Goal: Information Seeking & Learning: Find specific fact

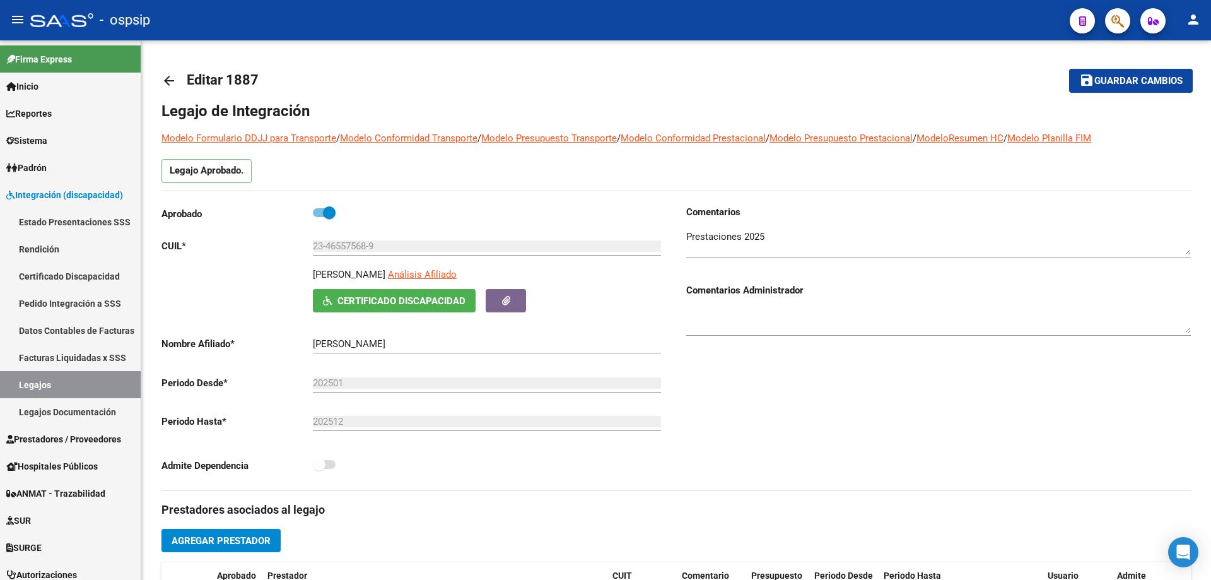
scroll to position [505, 0]
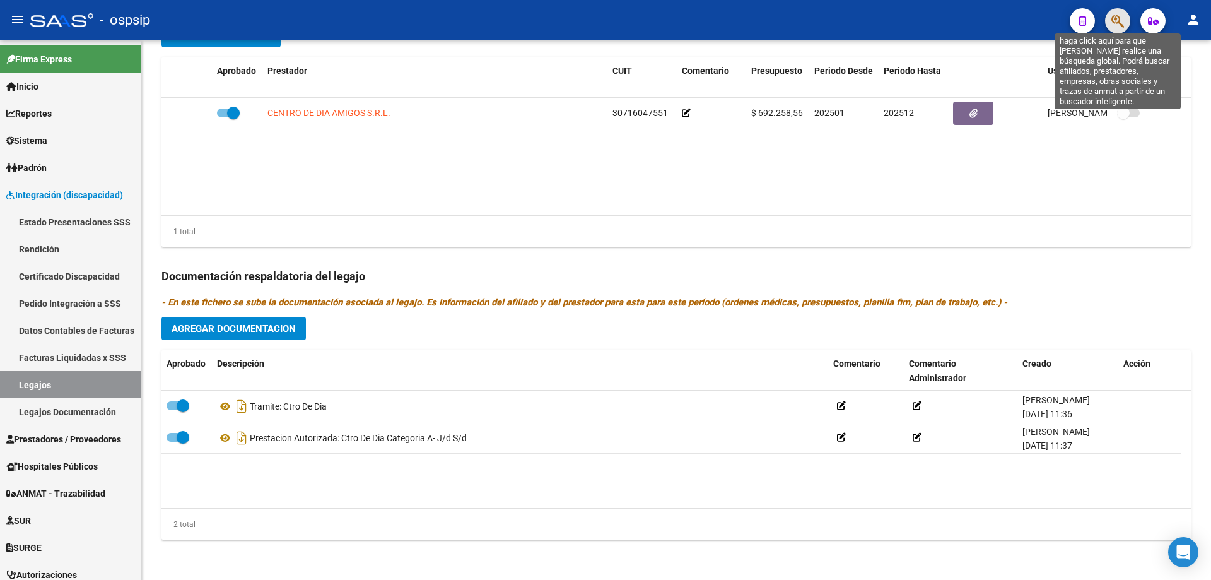
click at [1117, 24] on icon "button" at bounding box center [1117, 21] width 13 height 15
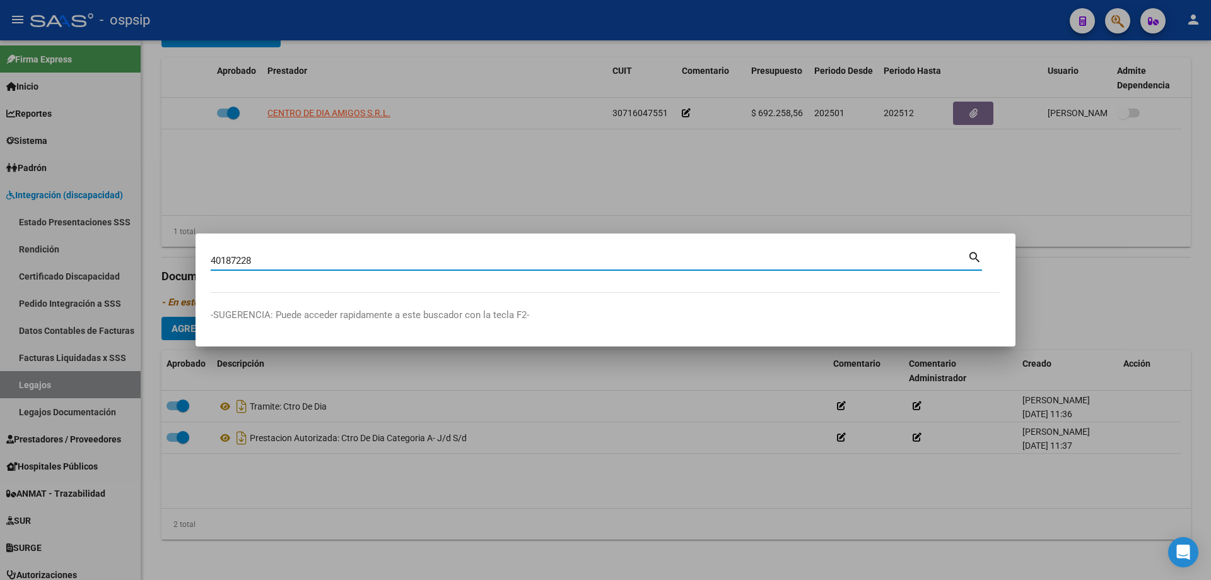
type input "40187228"
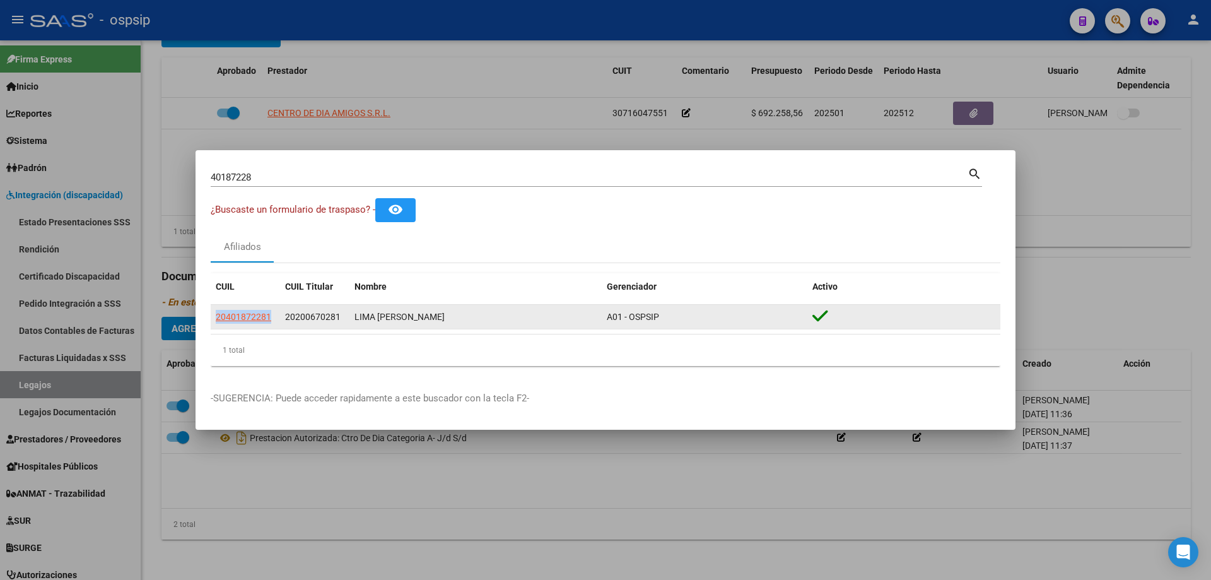
drag, startPoint x: 213, startPoint y: 317, endPoint x: 269, endPoint y: 324, distance: 57.1
click at [269, 324] on datatable-body-cell "20401872281" at bounding box center [245, 317] width 69 height 25
copy span "20401872281"
drag, startPoint x: 355, startPoint y: 315, endPoint x: 436, endPoint y: 320, distance: 80.9
click at [436, 320] on div "LIMA [PERSON_NAME]" at bounding box center [476, 317] width 242 height 15
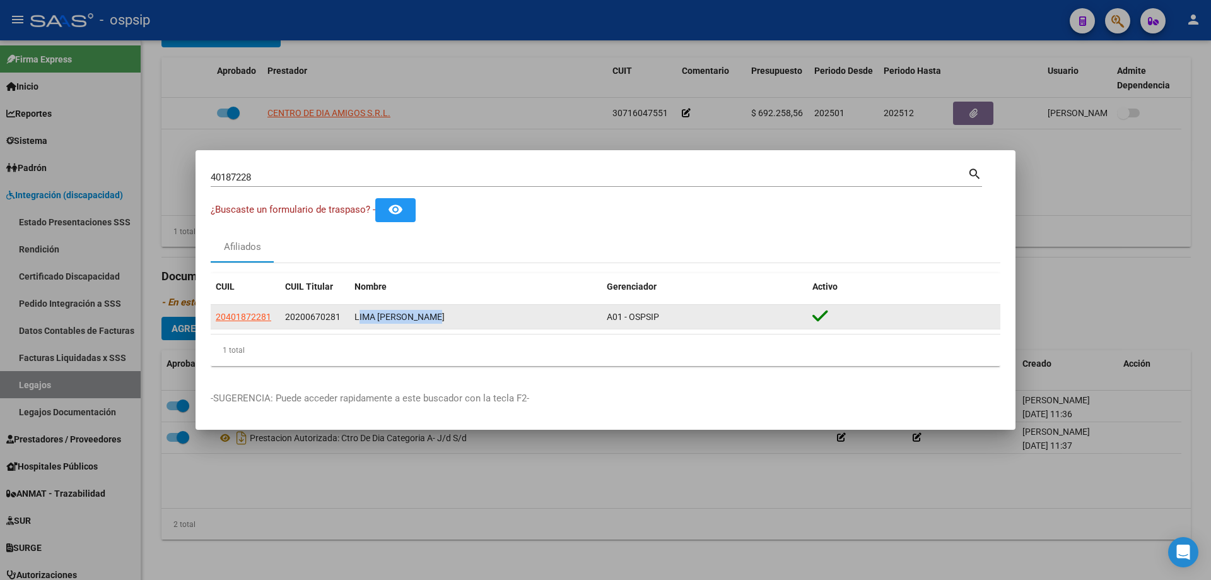
copy div "LIMA [PERSON_NAME]"
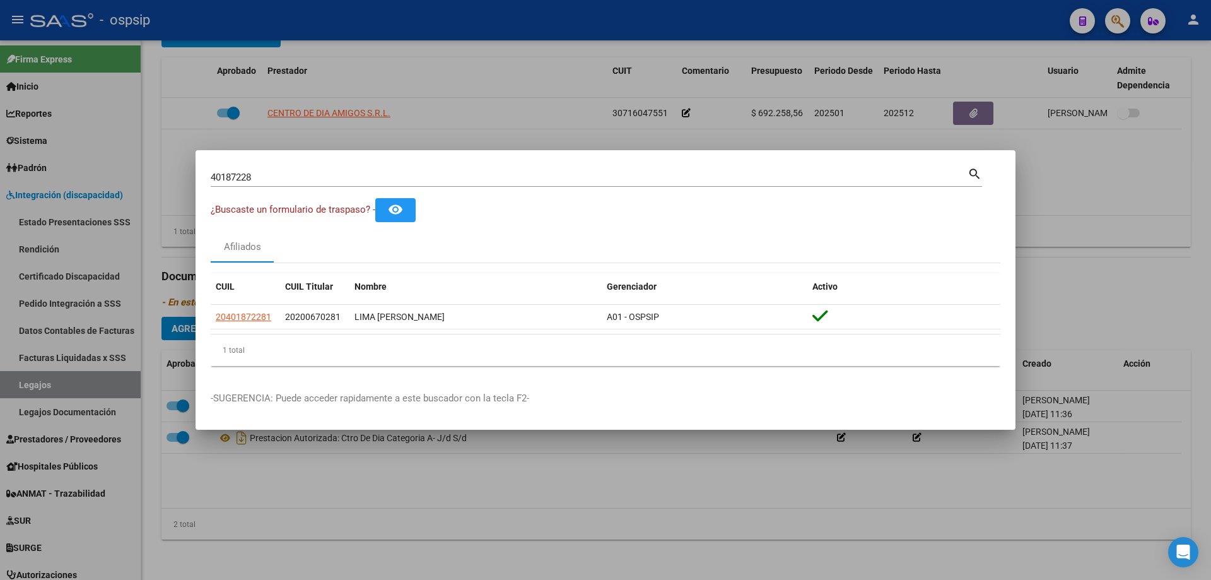
click at [62, 395] on div at bounding box center [605, 290] width 1211 height 580
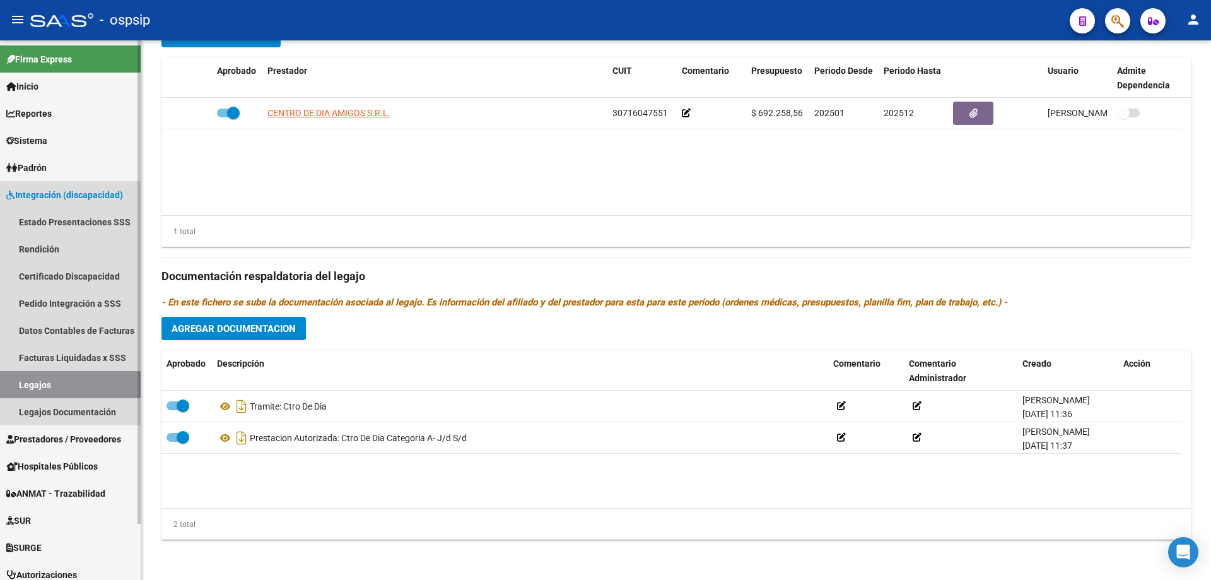
click at [52, 387] on link "Legajos" at bounding box center [70, 384] width 141 height 27
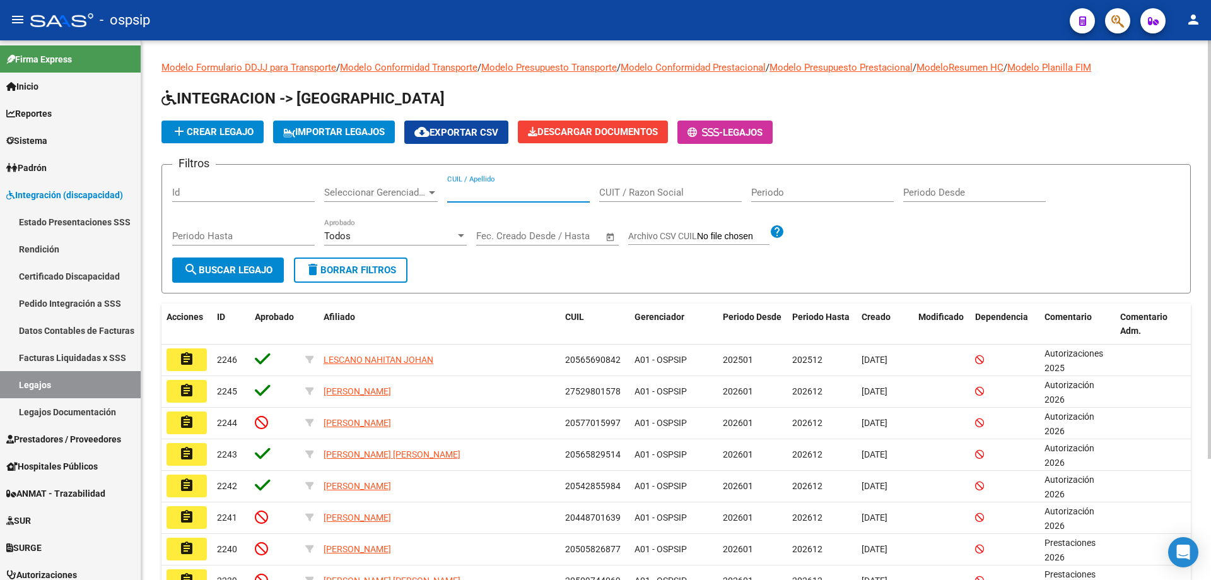
paste input "20567824064"
type input "20567824064"
click at [194, 278] on button "search Buscar Legajo" at bounding box center [228, 269] width 112 height 25
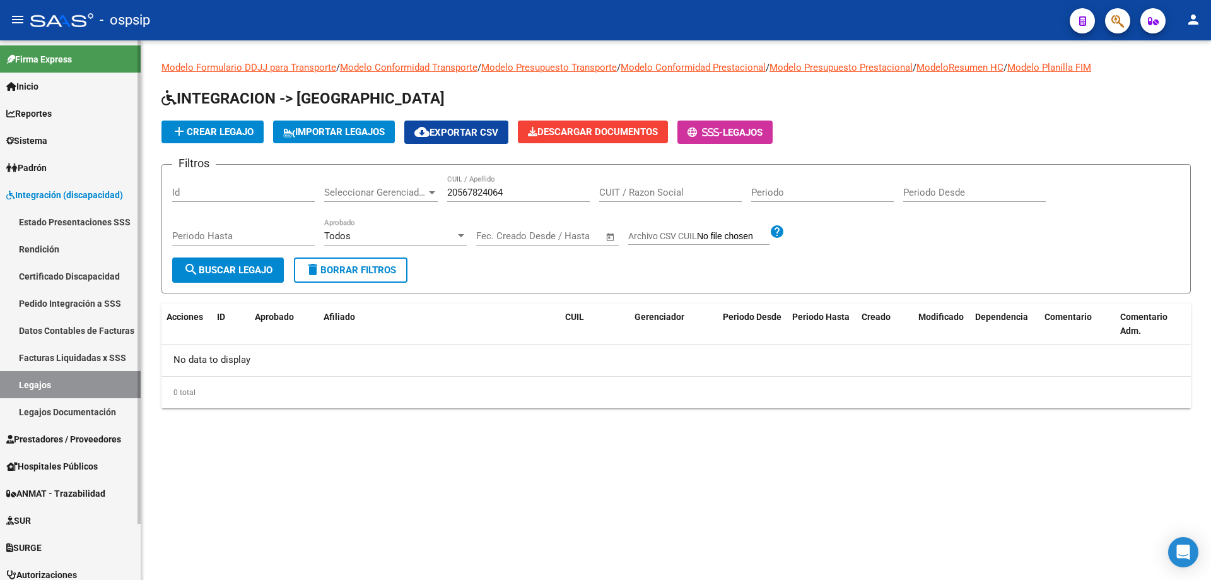
click at [72, 387] on link "Legajos" at bounding box center [70, 384] width 141 height 27
click at [434, 206] on div "Filtros Id Seleccionar Gerenciador Seleccionar Gerenciador 20567824064 CUIL / A…" at bounding box center [676, 216] width 1008 height 83
paste input "20567824064"
type input "20567824064"
click at [229, 271] on span "search Buscar Legajo" at bounding box center [228, 269] width 89 height 11
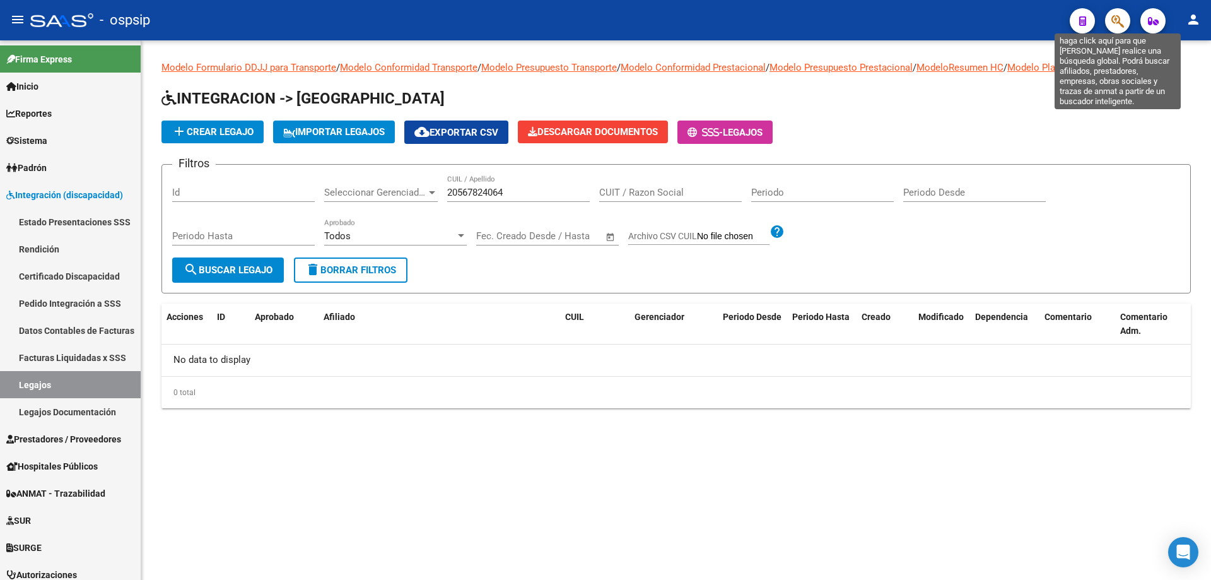
click at [1115, 15] on icon "button" at bounding box center [1117, 21] width 13 height 15
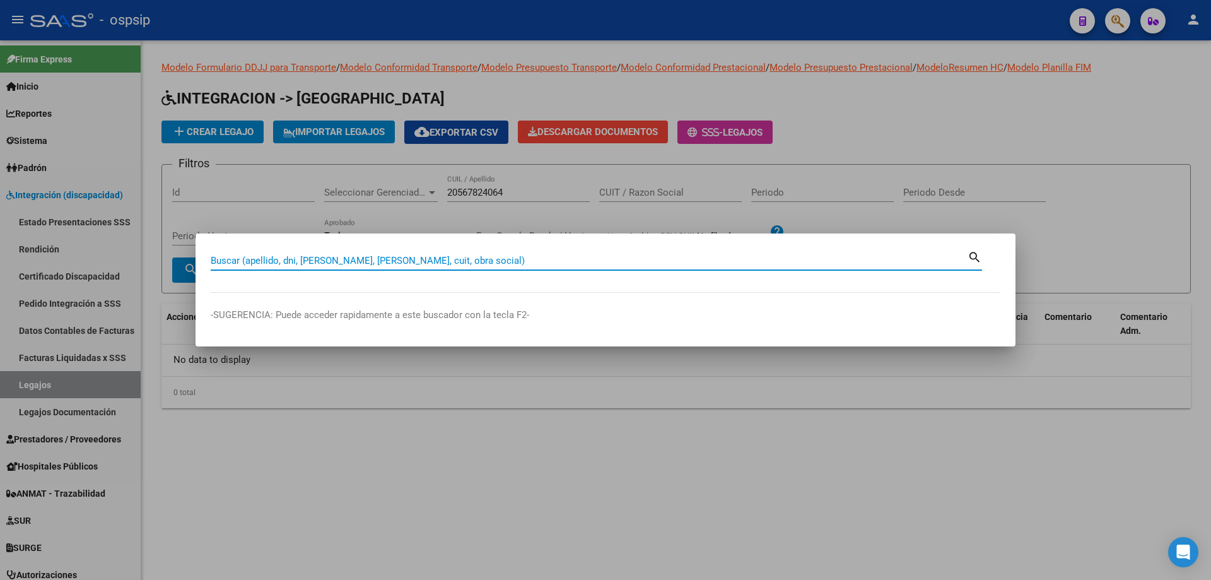
paste input "20567163769"
type input "20567163769"
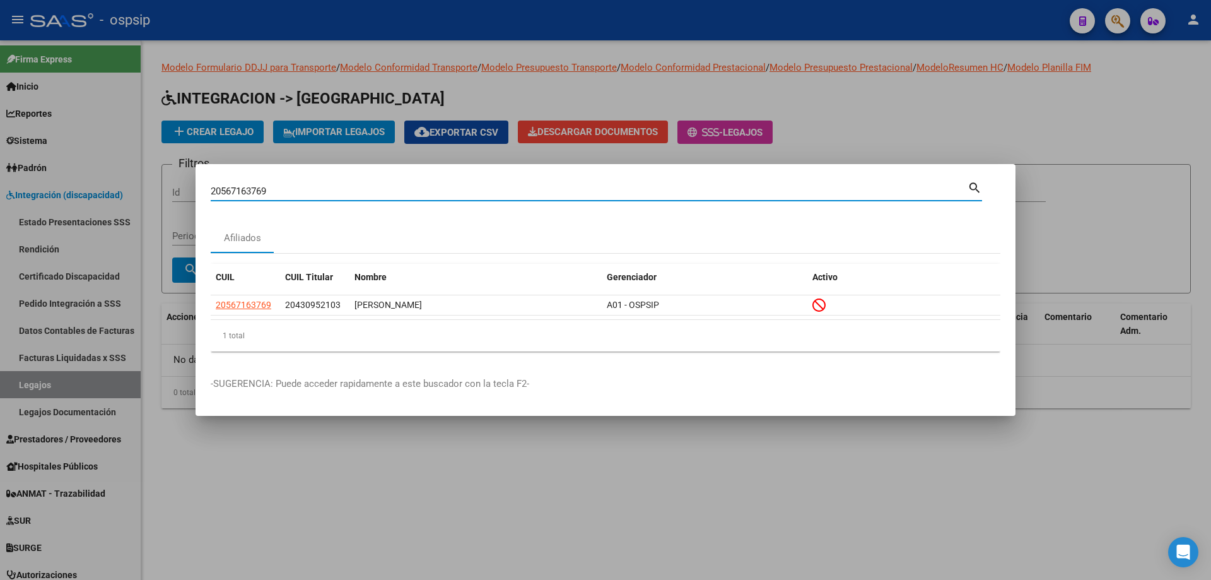
drag, startPoint x: 242, startPoint y: 191, endPoint x: 141, endPoint y: 184, distance: 101.2
click at [144, 184] on div "20567163769 Buscar (apellido, dni, cuil, nro traspaso, cuit, obra social) searc…" at bounding box center [605, 290] width 1211 height 580
paste input "20533287140"
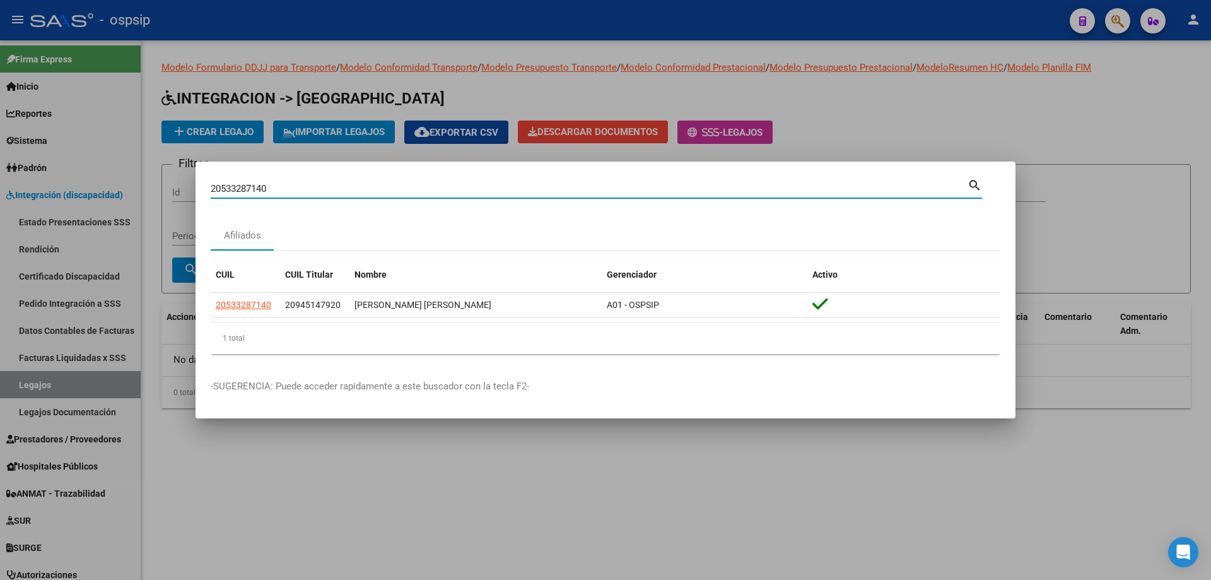
drag, startPoint x: 242, startPoint y: 191, endPoint x: 183, endPoint y: 182, distance: 59.3
click at [183, 182] on div "20533287140 Buscar (apellido, dni, cuil, nro traspaso, cuit, obra social) searc…" at bounding box center [605, 290] width 1211 height 580
paste input "27725756"
type input "20527725756"
